Goal: Find specific page/section: Find specific page/section

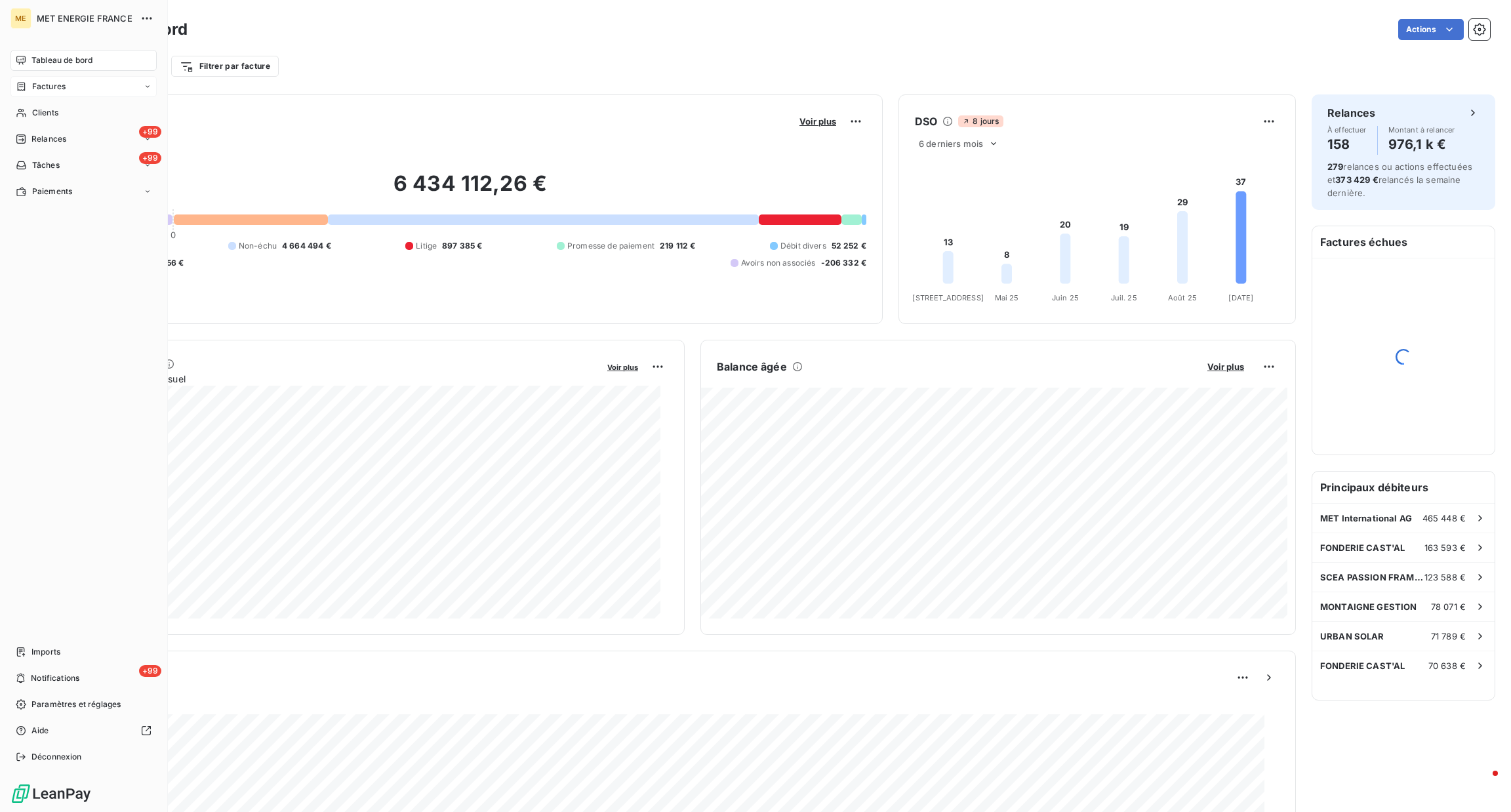
click at [15, 88] on div "Factures" at bounding box center [83, 86] width 146 height 21
click at [45, 168] on span "Clients" at bounding box center [45, 165] width 27 height 12
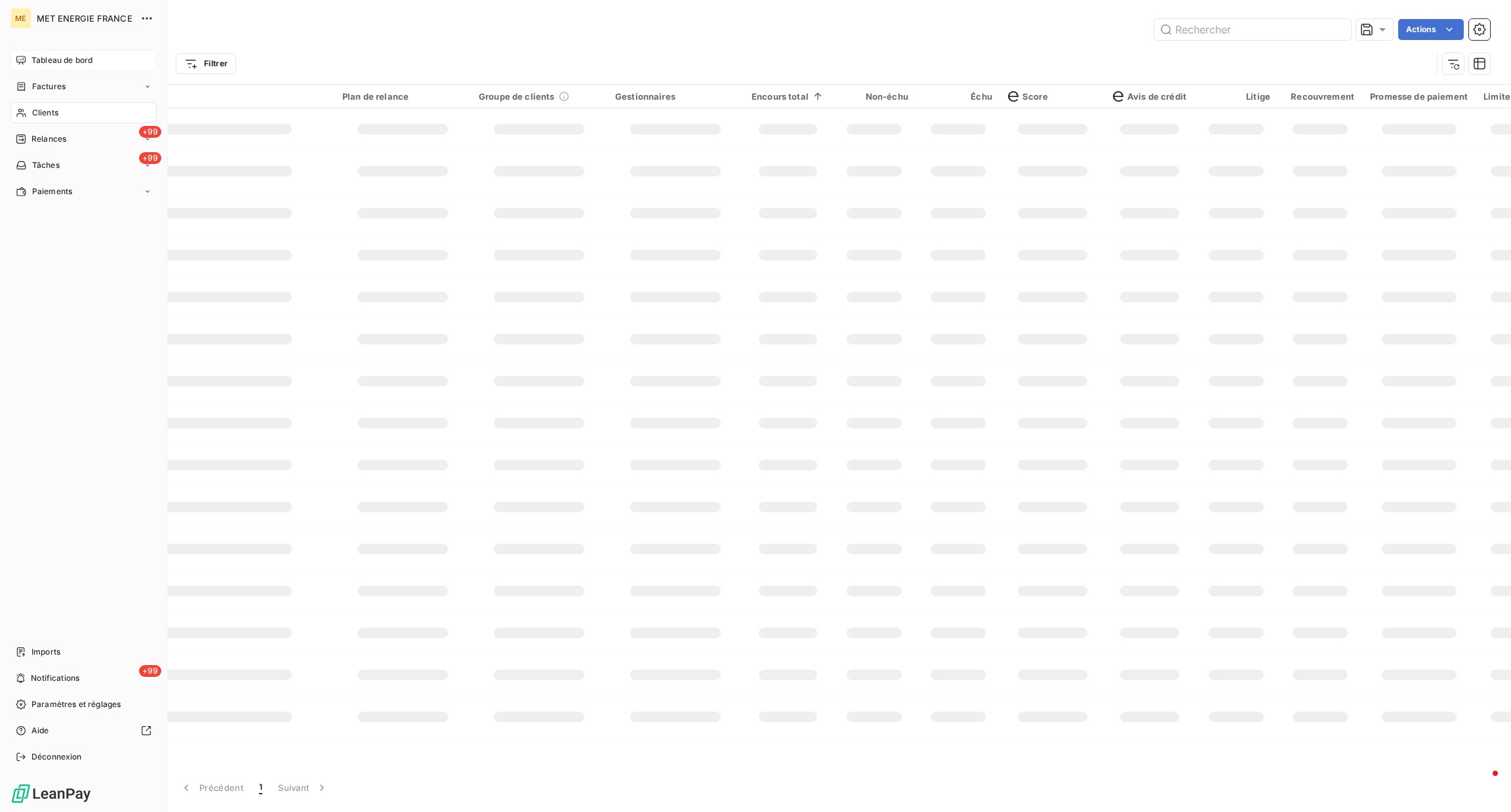
click at [30, 50] on div "Tableau de bord" at bounding box center [83, 60] width 146 height 21
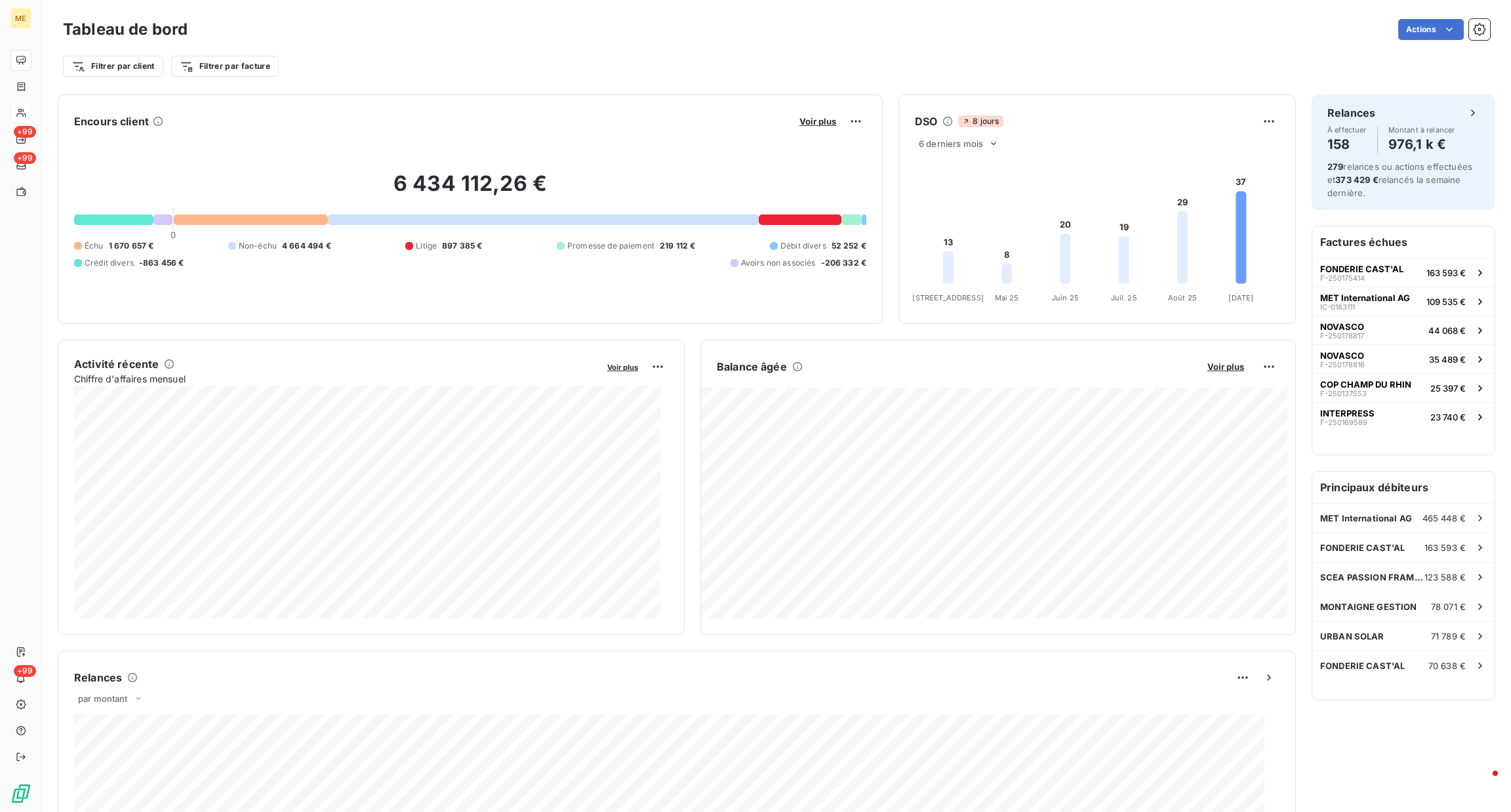
click at [813, 115] on div "Voir plus" at bounding box center [831, 121] width 70 height 21
click at [806, 117] on span "Voir plus" at bounding box center [818, 121] width 37 height 10
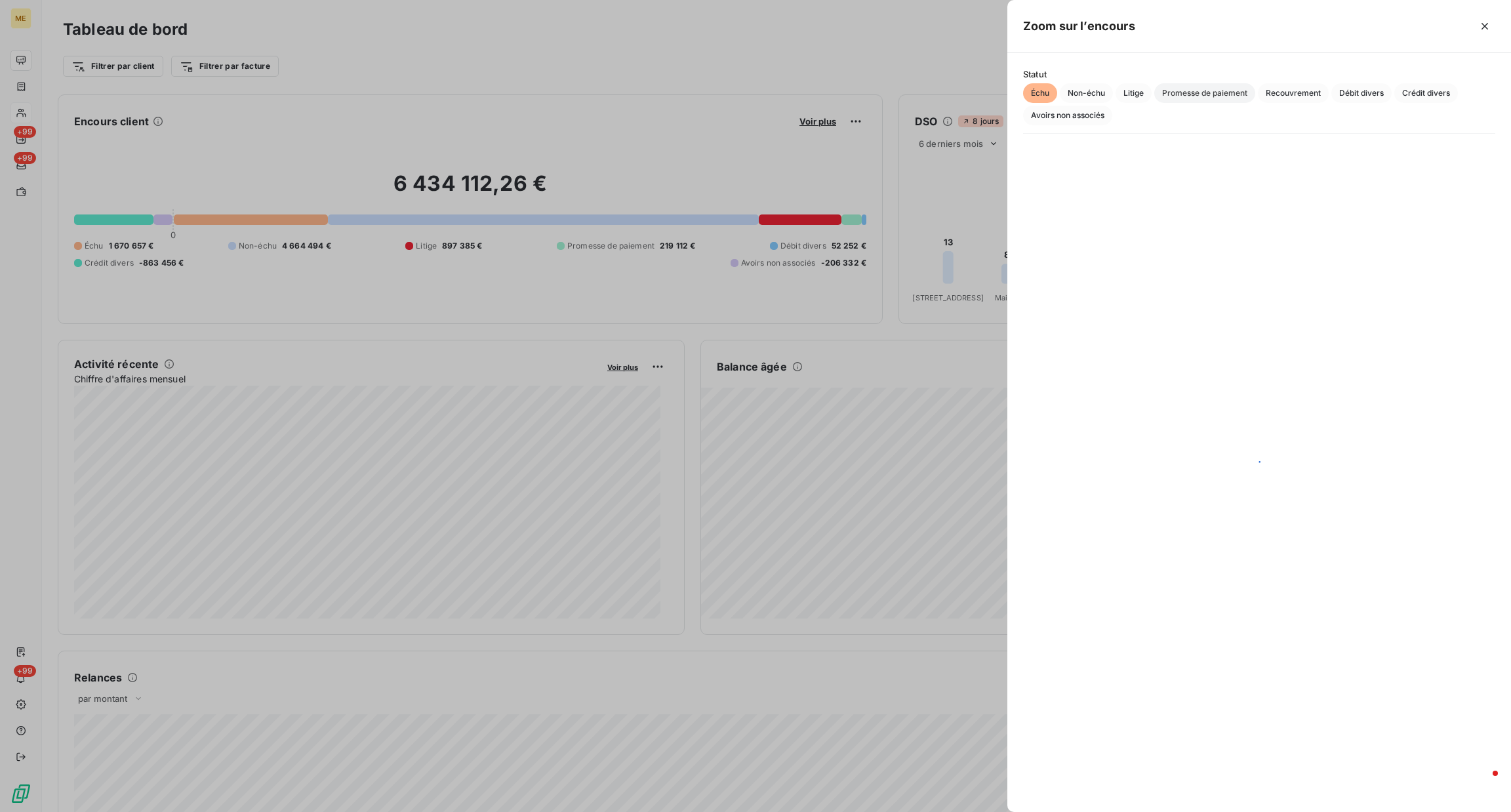
click at [1206, 96] on span "Promesse de paiement" at bounding box center [1205, 93] width 101 height 20
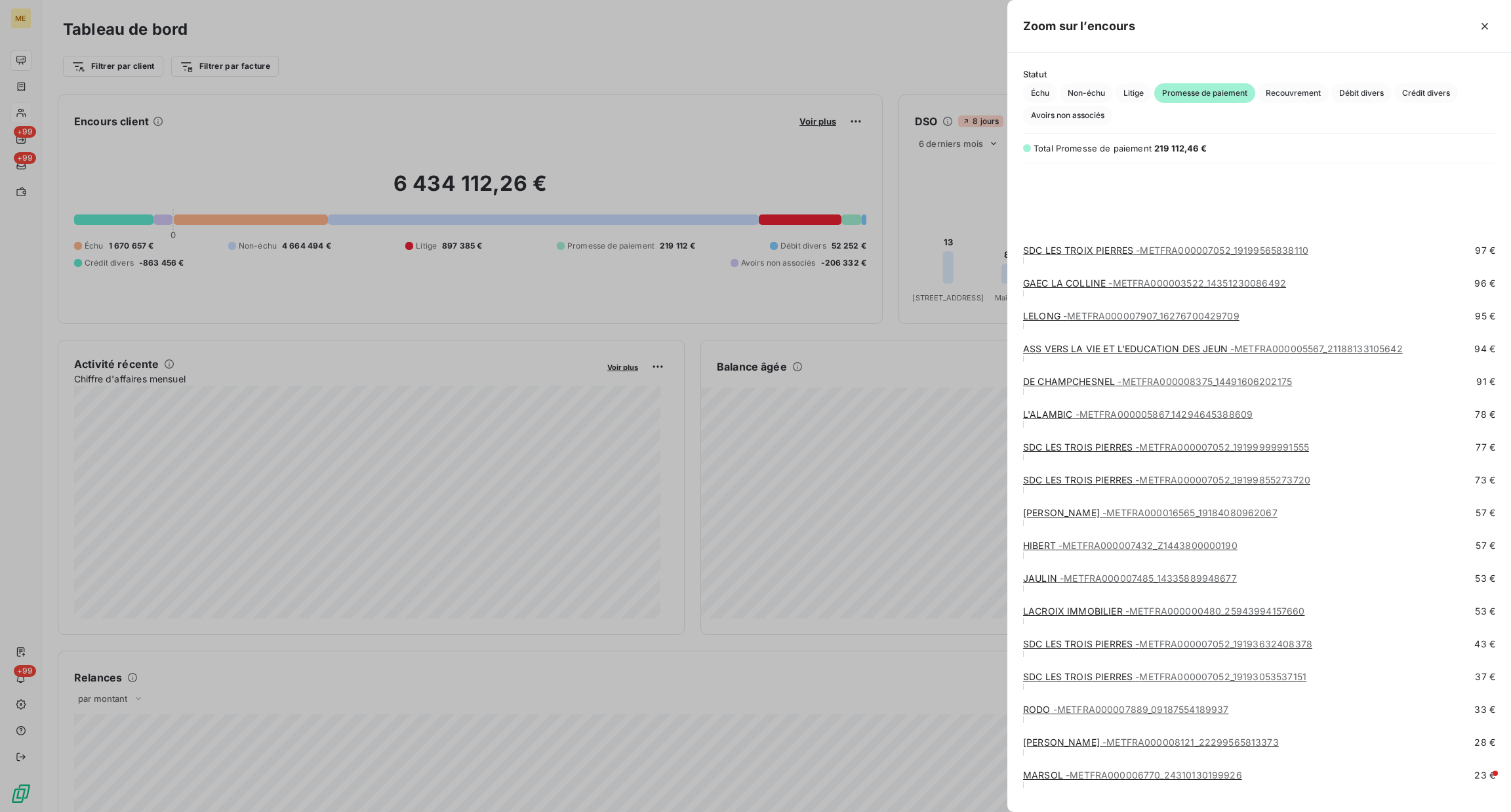
scroll to position [1358, 0]
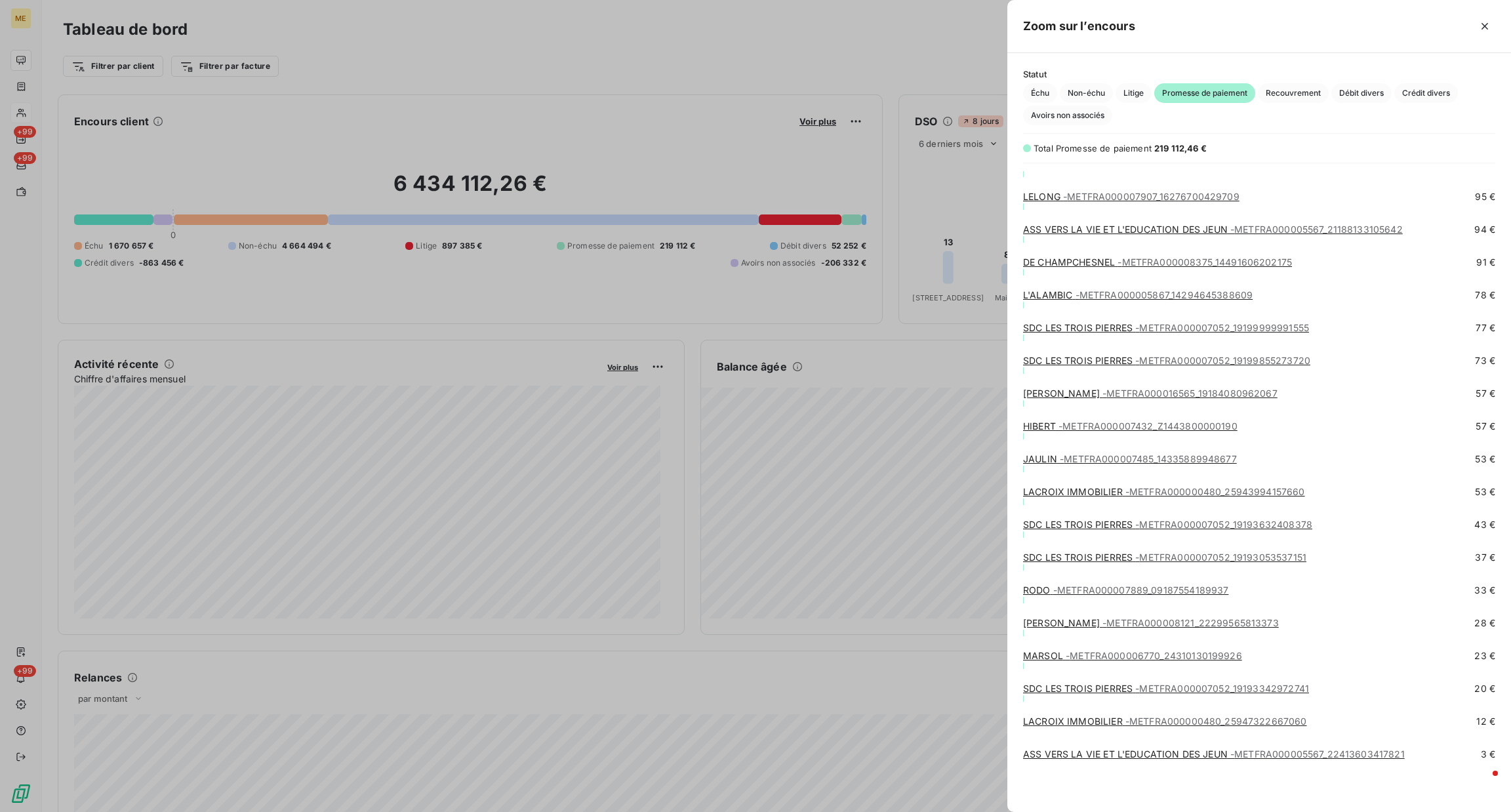
click at [770, 79] on div at bounding box center [756, 406] width 1511 height 812
